Goal: Check status

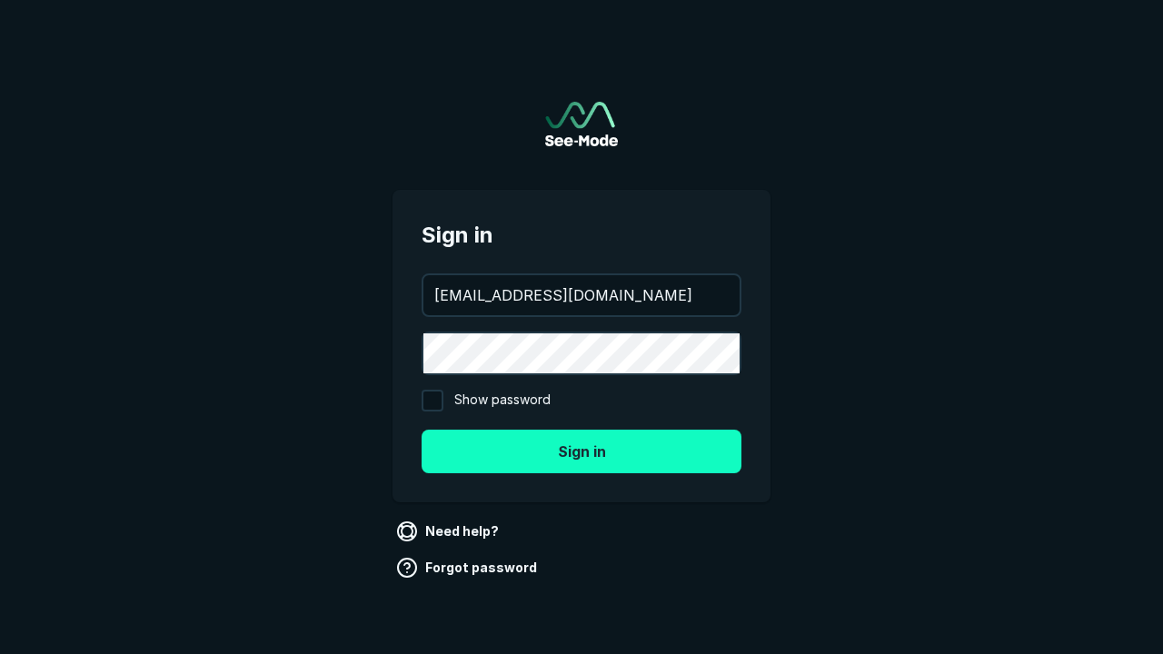
click at [582, 451] on button "Sign in" at bounding box center [582, 452] width 320 height 44
